Goal: Task Accomplishment & Management: Manage account settings

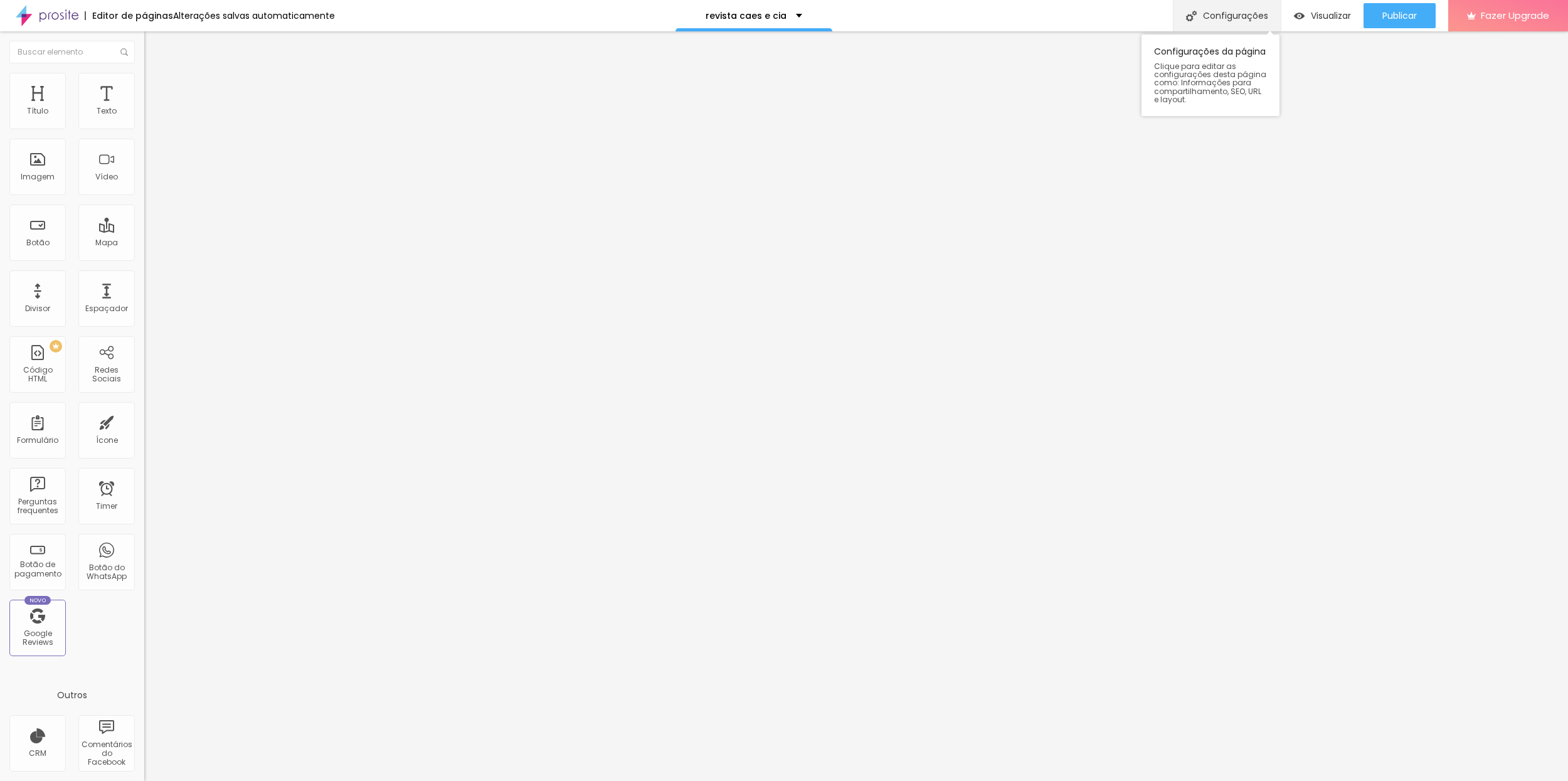
click at [1218, 11] on div "Configurações" at bounding box center [1227, 16] width 107 height 31
drag, startPoint x: 742, startPoint y: 312, endPoint x: 703, endPoint y: 316, distance: 39.2
type input "/revistacaesecia"
drag, startPoint x: 751, startPoint y: 253, endPoint x: 625, endPoint y: 240, distance: 126.7
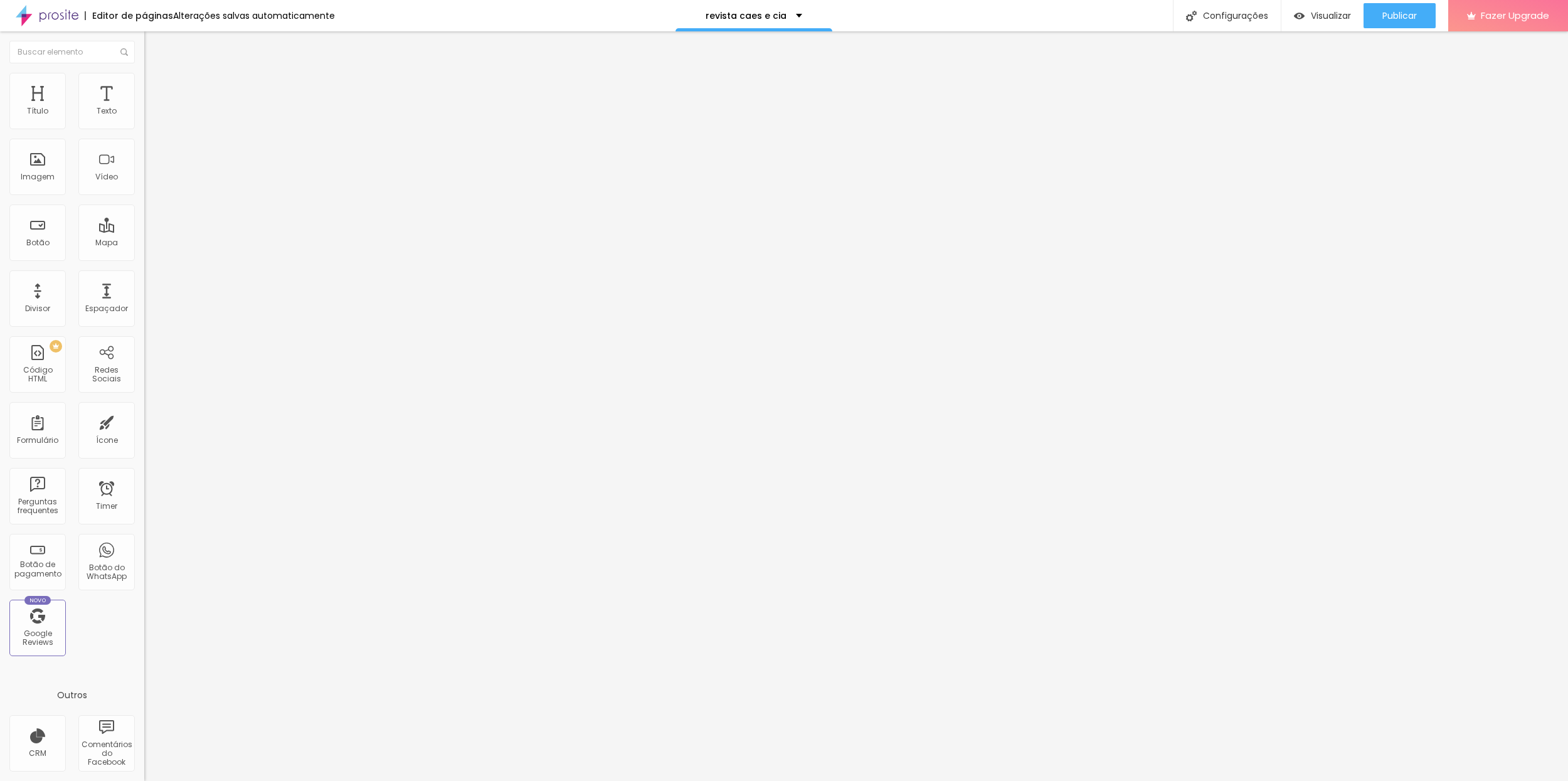
type input "Parceria Revista Cães & Cia"
drag, startPoint x: 892, startPoint y: 456, endPoint x: 917, endPoint y: 404, distance: 57.7
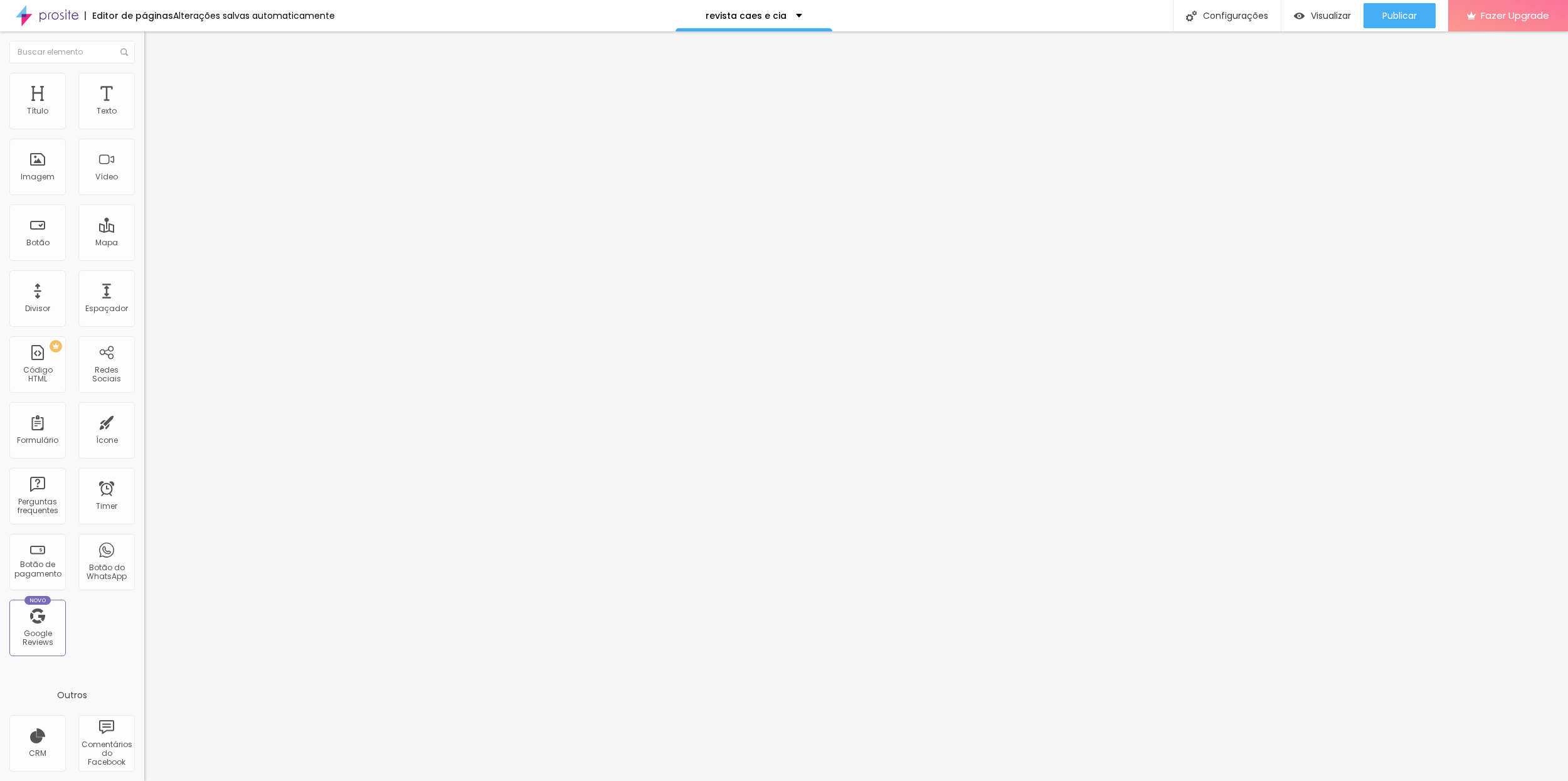
type input "Santo Chico - Fotografia Pet - Parceira Cães & Cia"
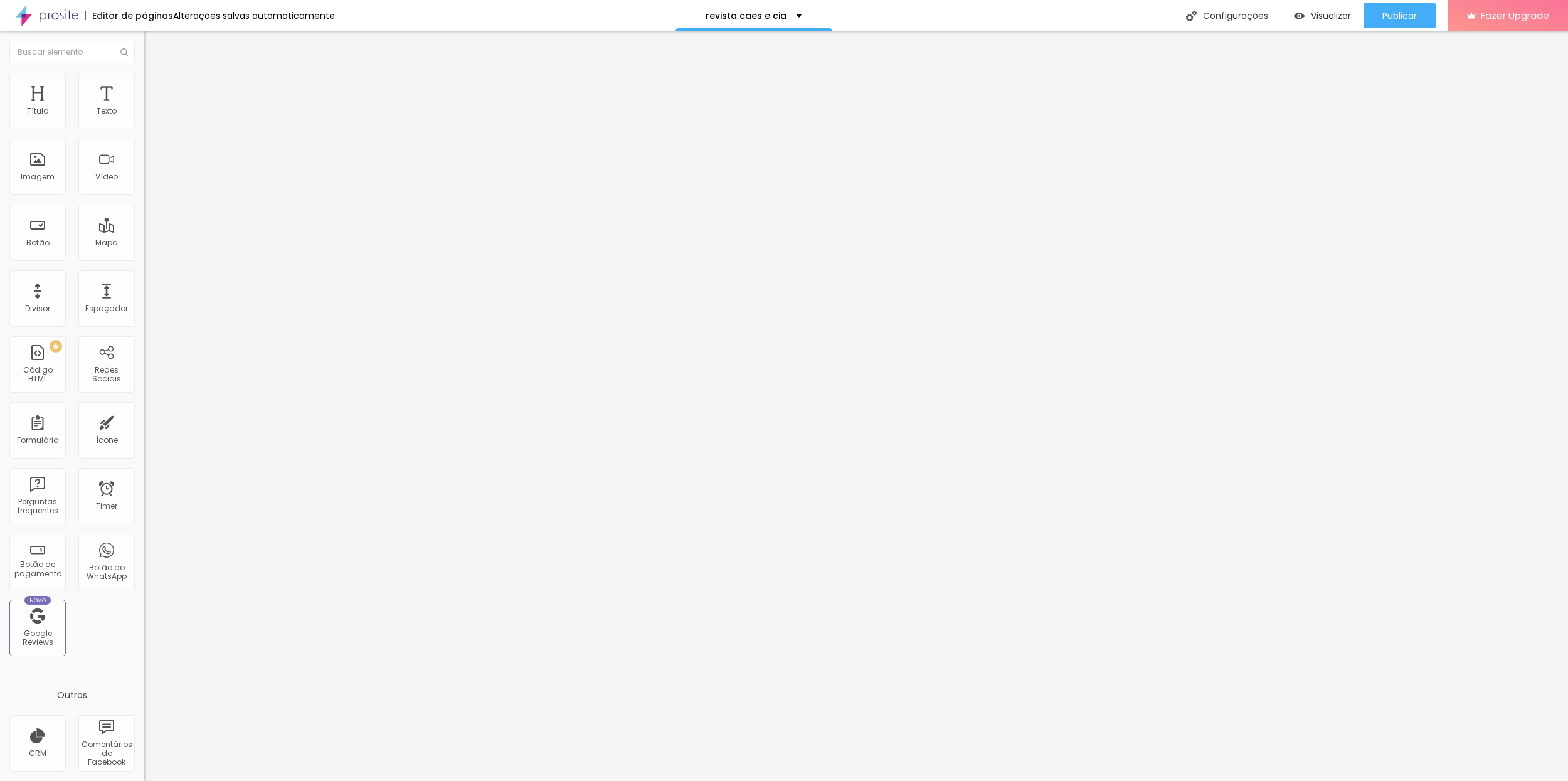
scroll to position [3429, 0]
drag, startPoint x: 609, startPoint y: 484, endPoint x: 623, endPoint y: 486, distance: 14.1
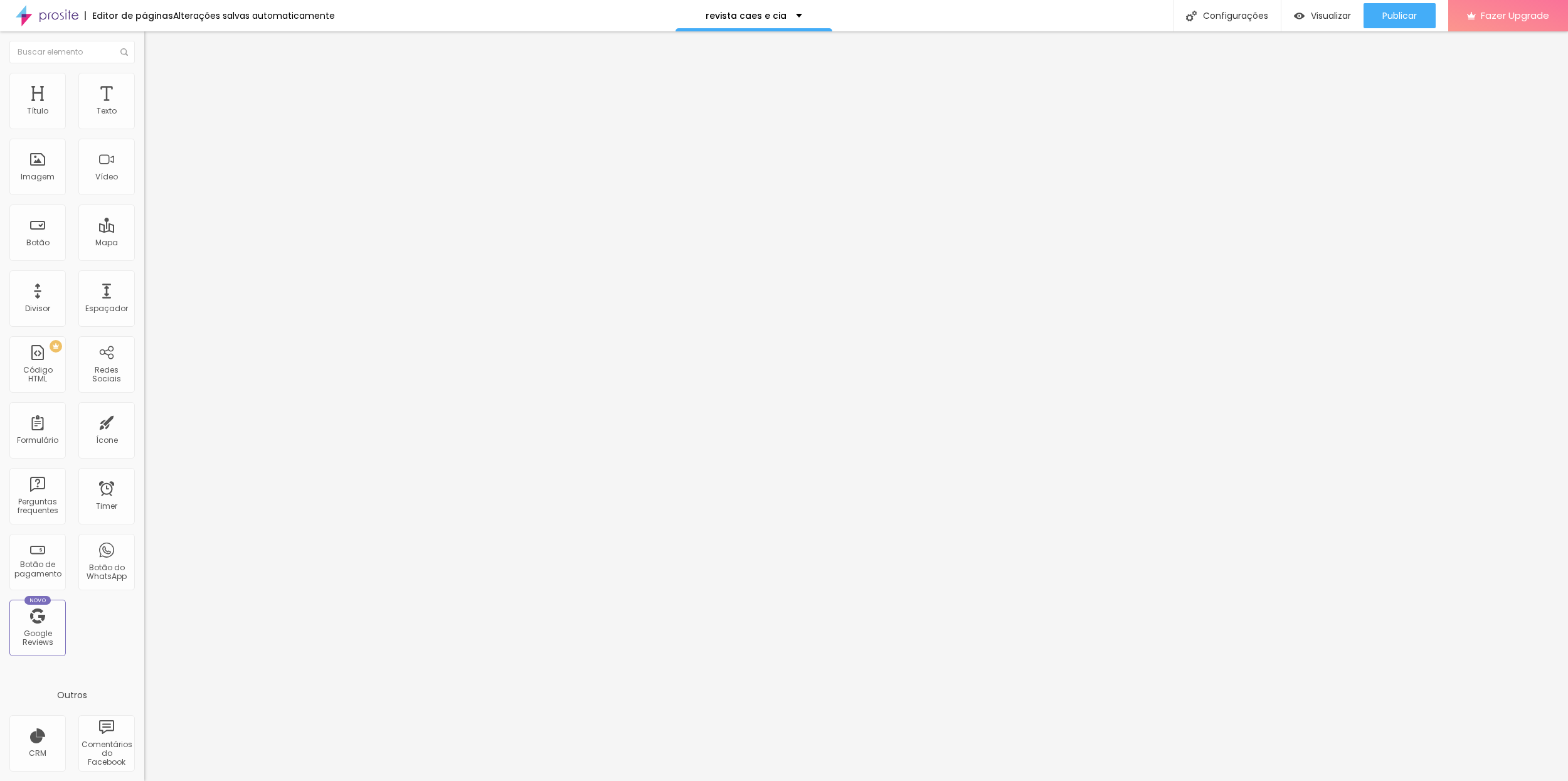
click at [1007, 780] on div at bounding box center [784, 794] width 1568 height 12
click at [1399, 11] on span "Publicar" at bounding box center [1399, 16] width 35 height 10
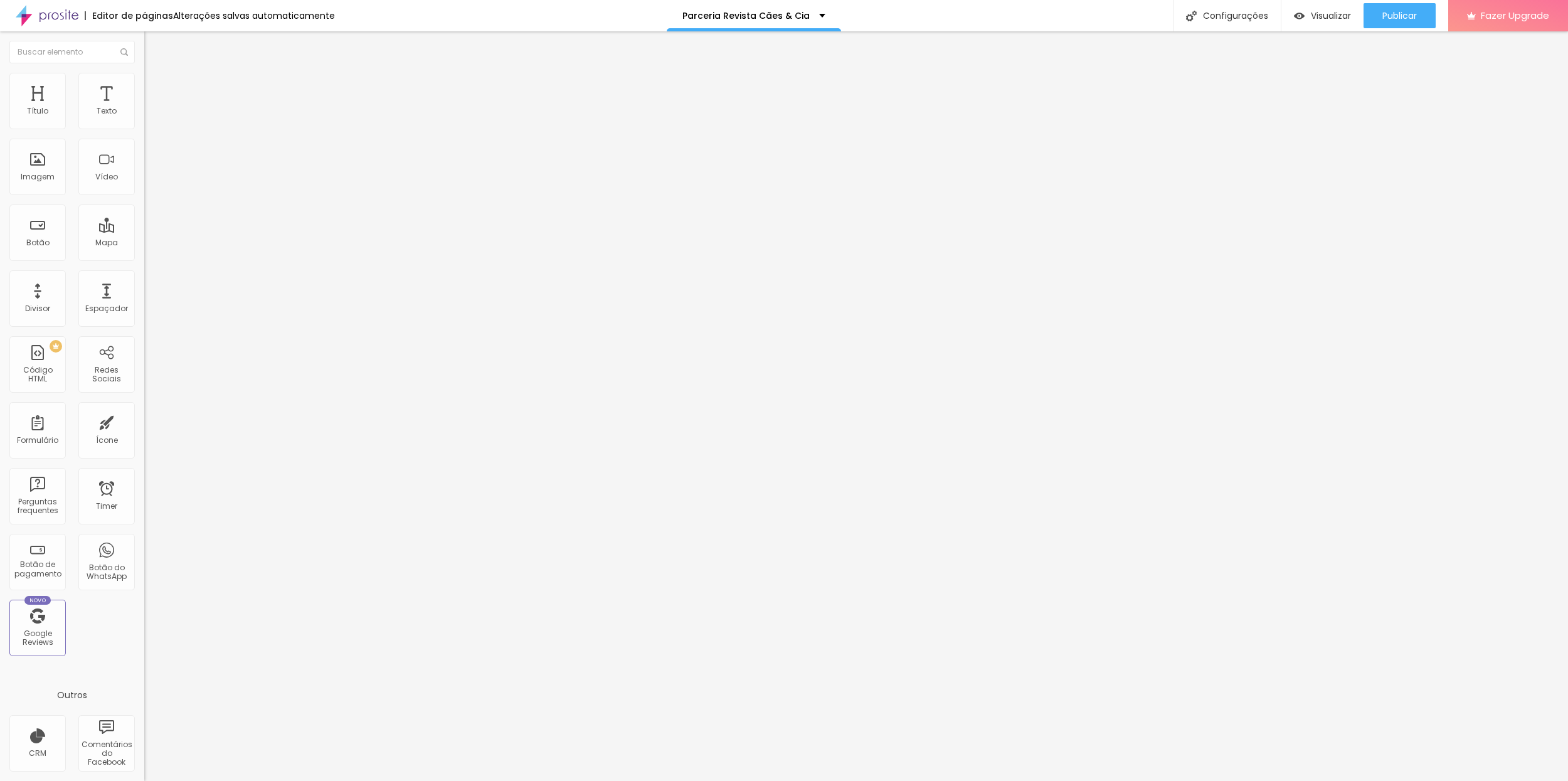
click at [144, 107] on span "Trocar imagem" at bounding box center [178, 102] width 69 height 11
drag, startPoint x: 168, startPoint y: 198, endPoint x: 193, endPoint y: 193, distance: 25.5
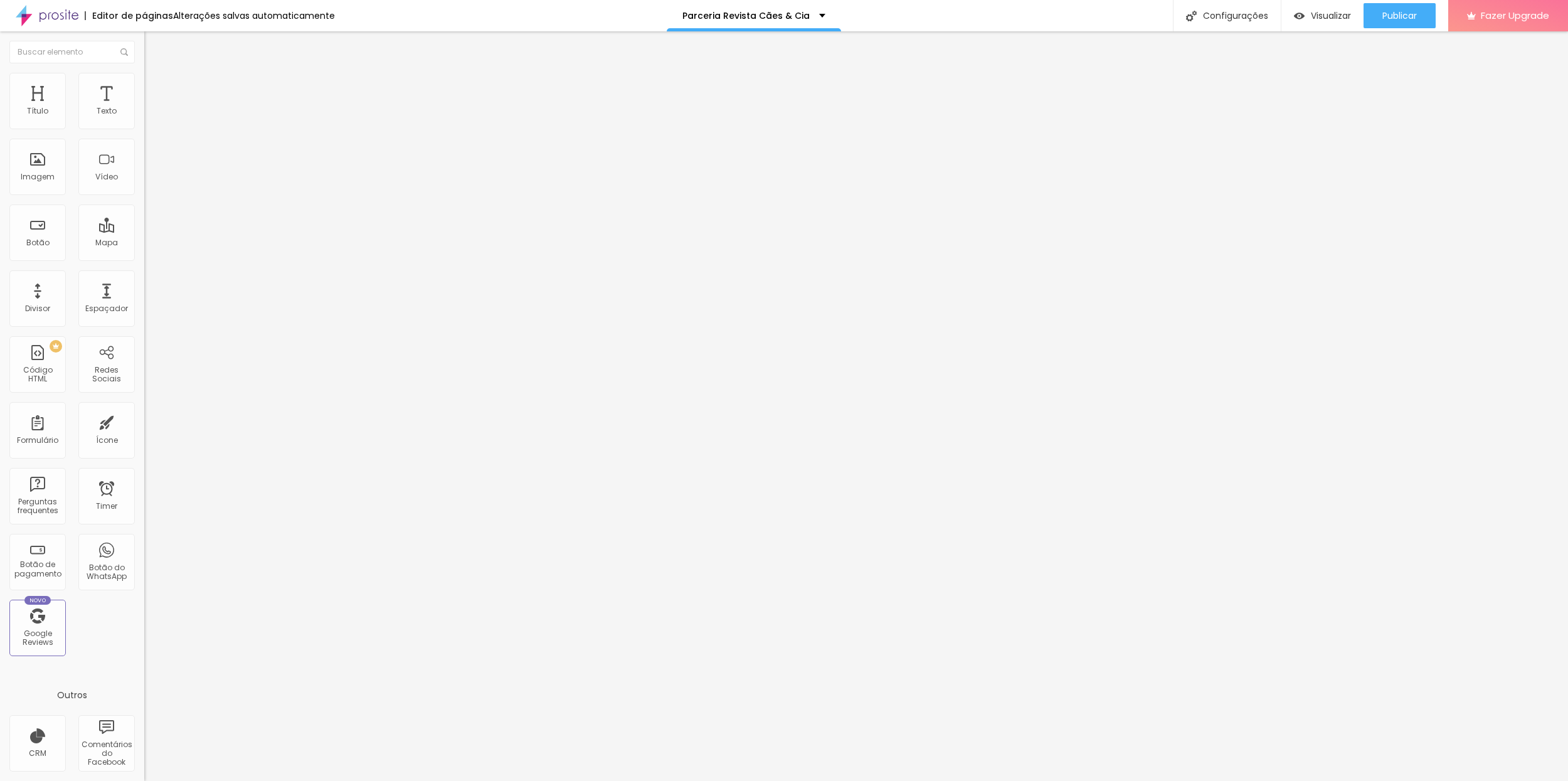
click at [1400, 21] on span "Publicar" at bounding box center [1399, 16] width 35 height 10
click at [144, 114] on span "Encaixotado" at bounding box center [168, 108] width 49 height 11
click at [155, 88] on span "Avançado" at bounding box center [176, 93] width 41 height 11
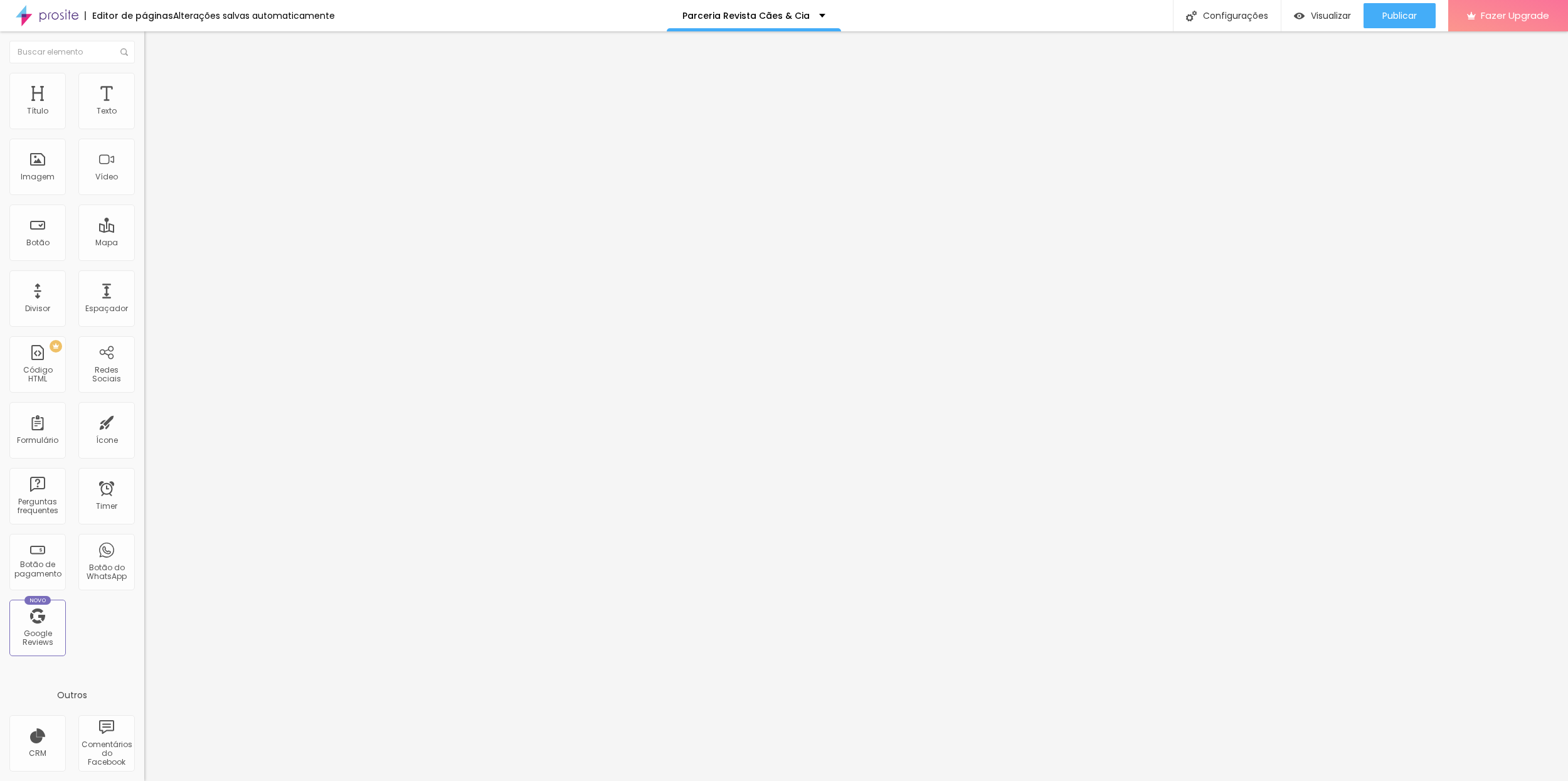
click at [155, 87] on span "Estilo" at bounding box center [165, 81] width 20 height 11
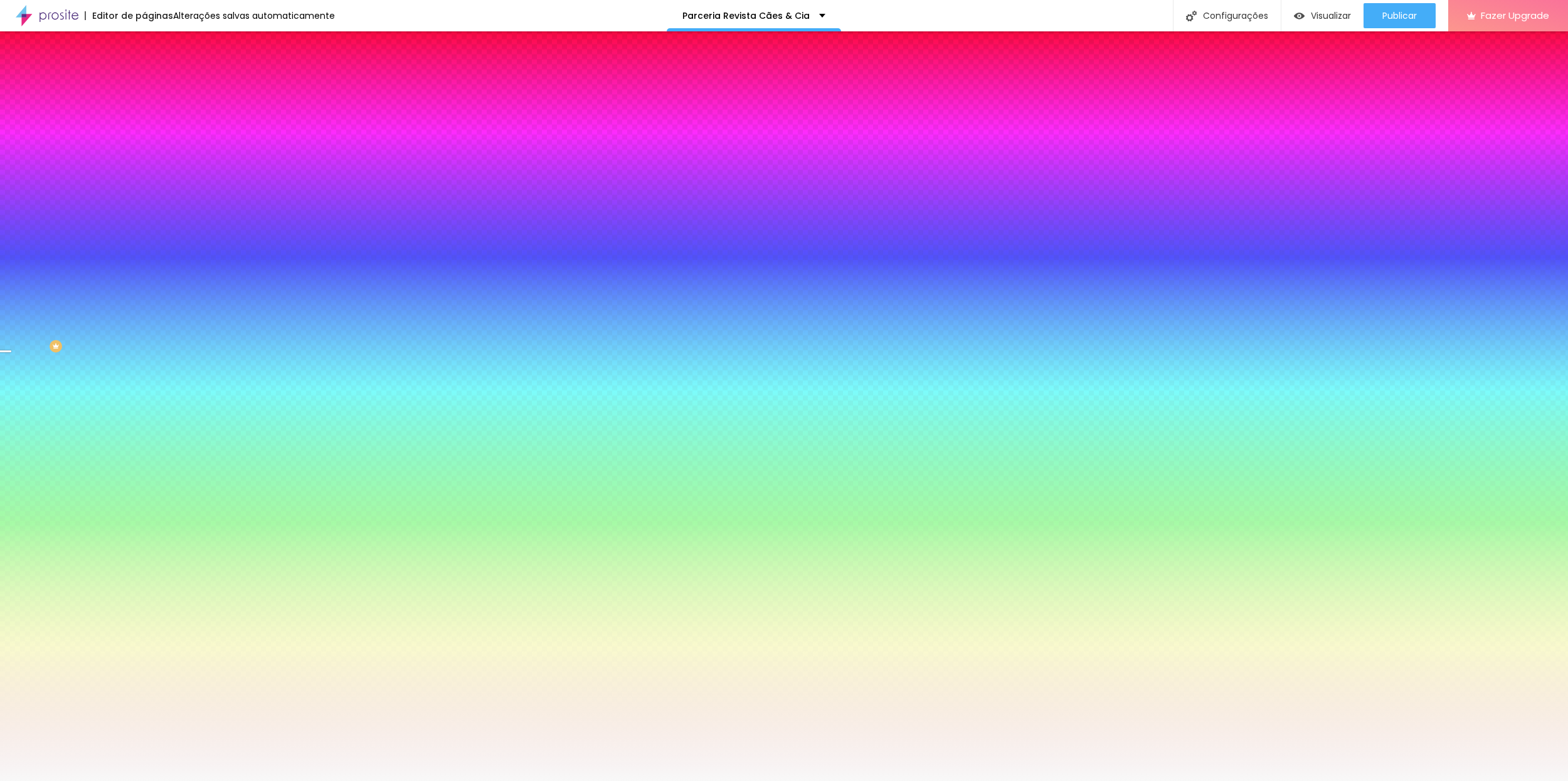
click at [212, 116] on span at bounding box center [216, 110] width 7 height 11
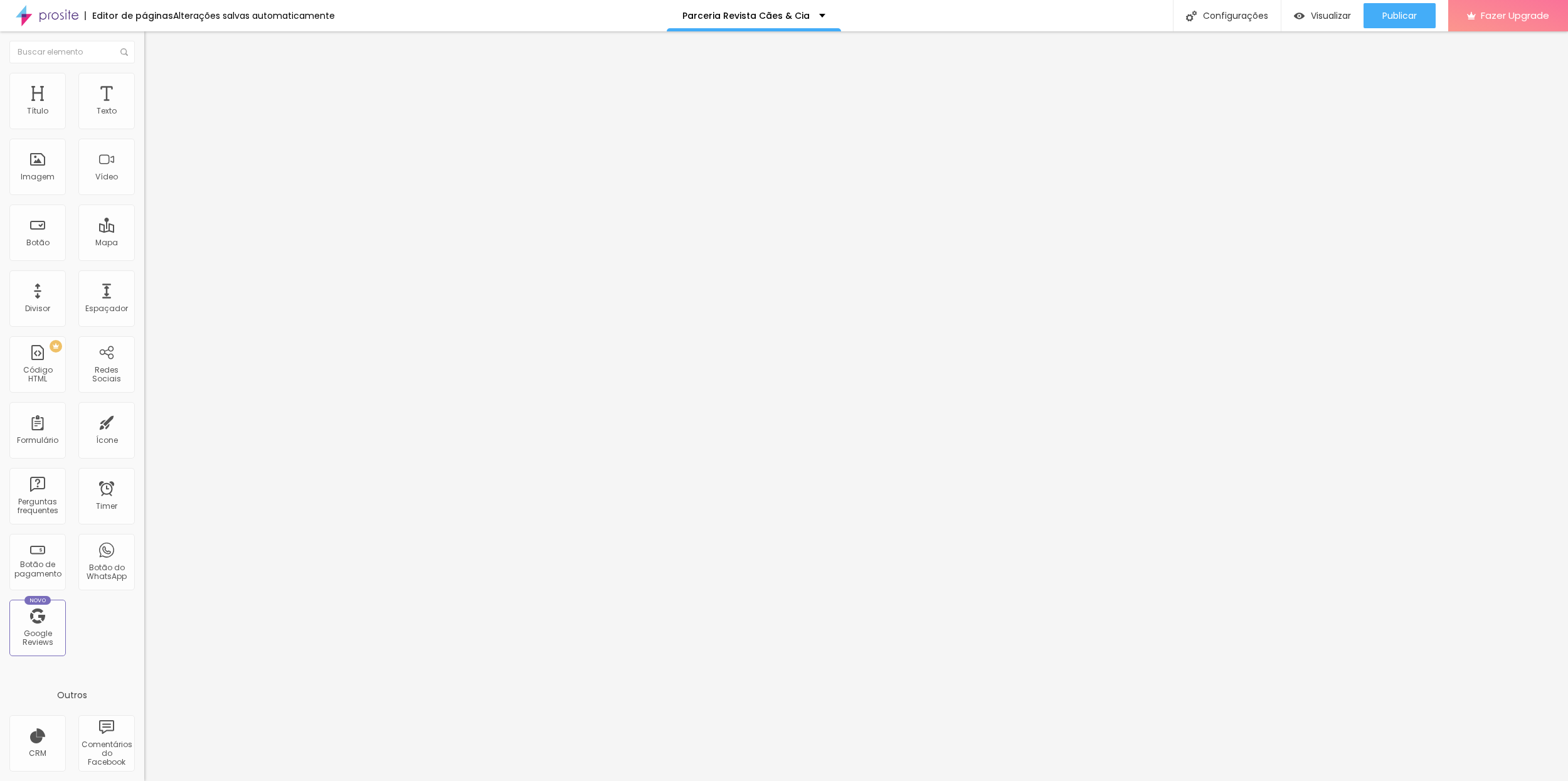
click at [144, 85] on img at bounding box center [150, 91] width 12 height 12
click at [155, 87] on span "Estilo" at bounding box center [165, 81] width 20 height 11
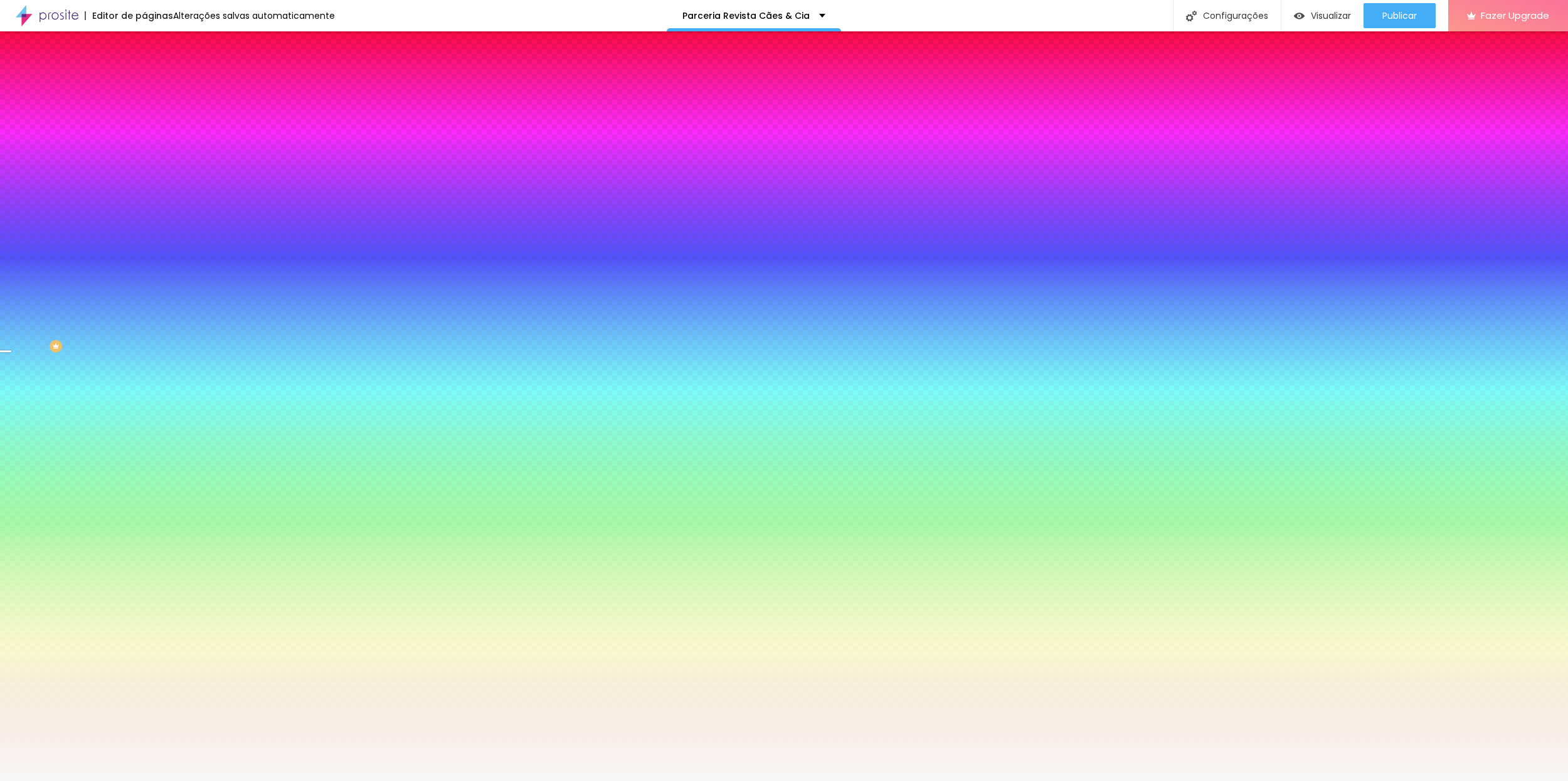
click at [212, 113] on img at bounding box center [216, 108] width 7 height 7
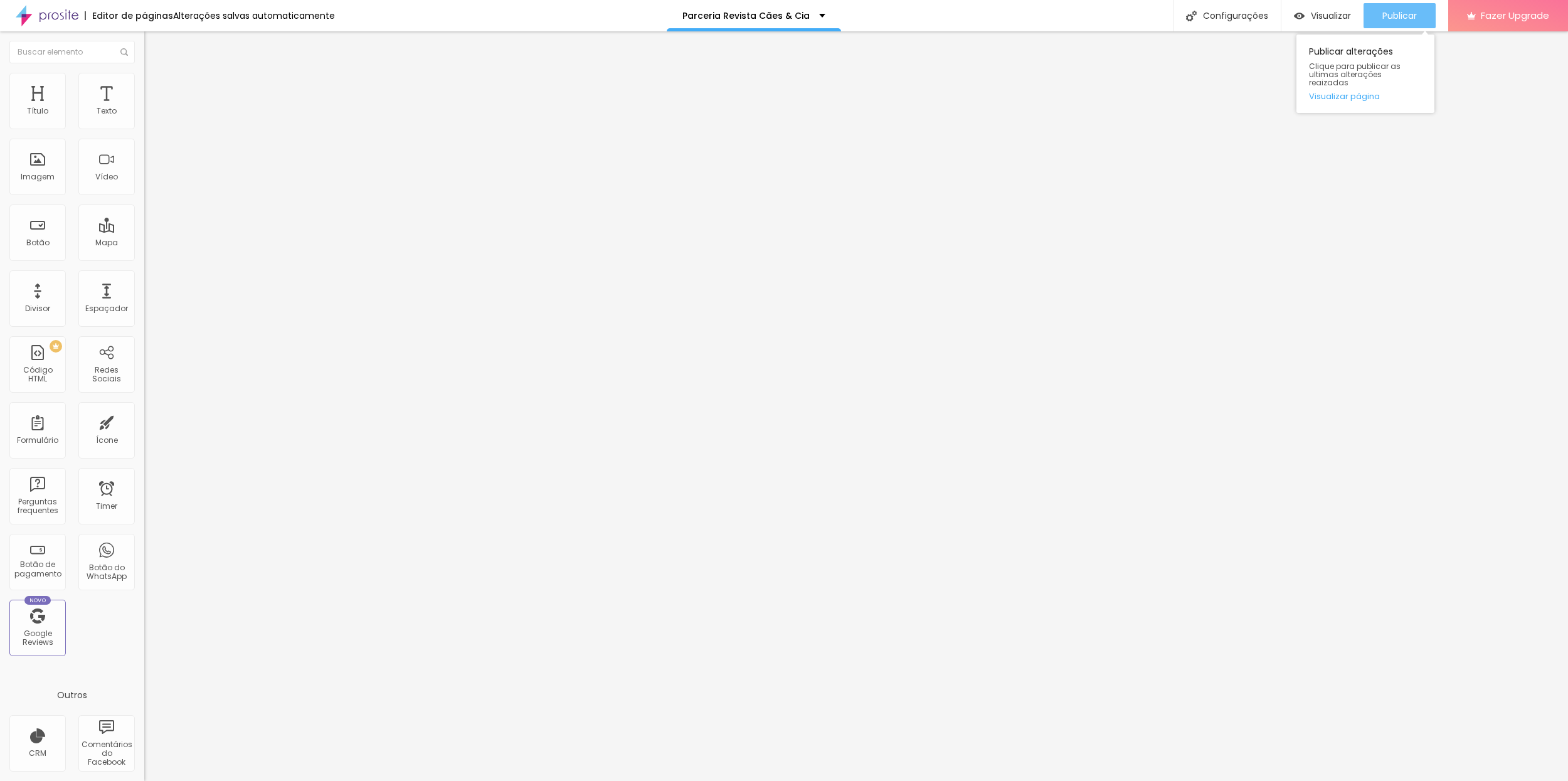
click at [1399, 17] on span "Publicar" at bounding box center [1399, 16] width 35 height 10
click at [144, 85] on li "Avançado" at bounding box center [216, 91] width 144 height 12
drag, startPoint x: 117, startPoint y: 284, endPoint x: 113, endPoint y: 293, distance: 9.8
click at [144, 539] on div at bounding box center [216, 539] width 144 height 0
drag, startPoint x: 120, startPoint y: 308, endPoint x: 117, endPoint y: 315, distance: 7.6
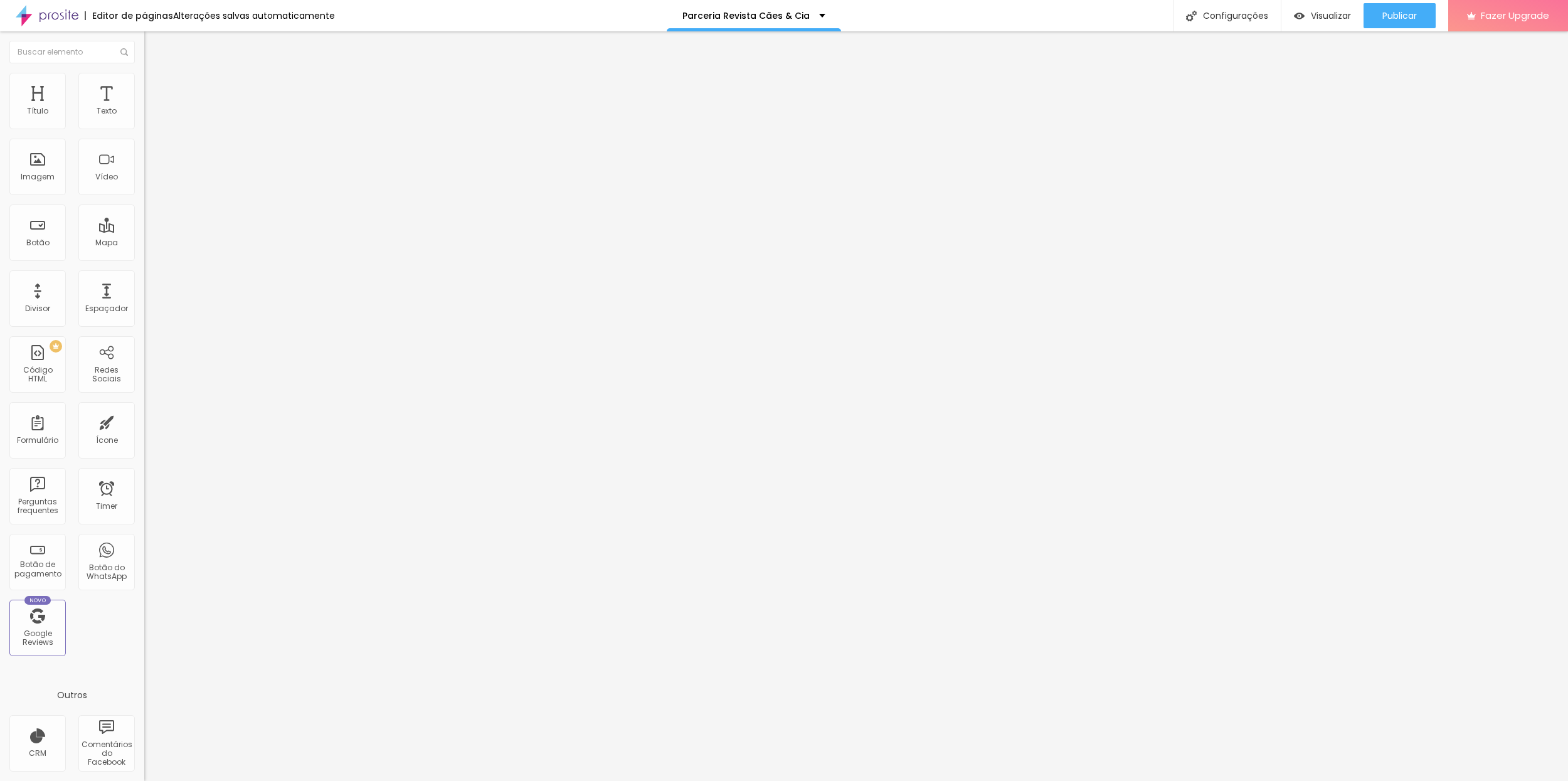
click at [144, 547] on div at bounding box center [216, 547] width 144 height 0
click at [144, 555] on div at bounding box center [216, 555] width 144 height 0
click at [1401, 17] on span "Publicar" at bounding box center [1399, 16] width 35 height 10
click at [1396, 13] on span "Publicar" at bounding box center [1399, 16] width 35 height 10
